Goal: Find specific page/section: Find specific page/section

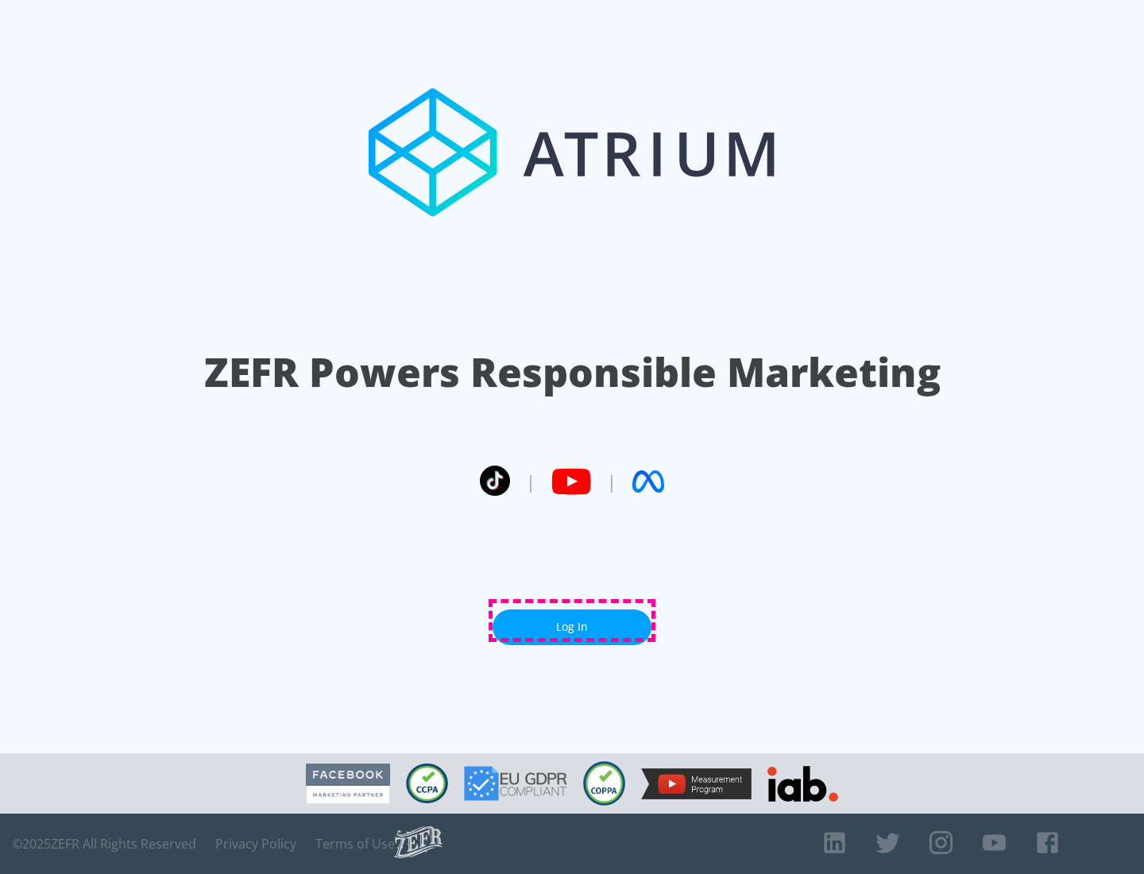
click at [572, 620] on link "Log In" at bounding box center [571, 627] width 159 height 36
